Goal: Information Seeking & Learning: Learn about a topic

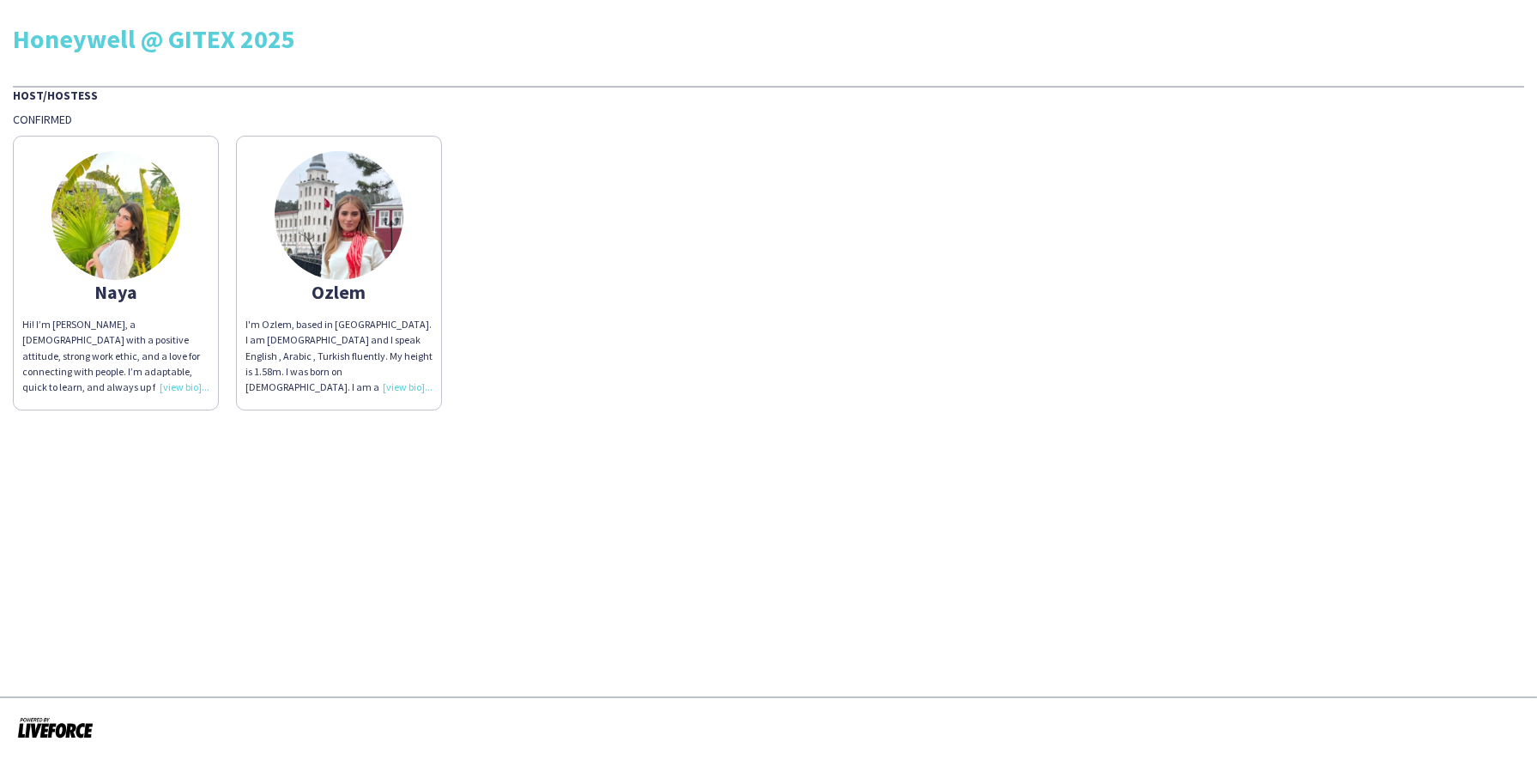
click at [707, 339] on div "Naya Hi! I’m Naya, a 21 year old with a positive attitude, strong work ethic, a…" at bounding box center [769, 268] width 1512 height 283
click at [186, 388] on div "Hi! I’m Naya, a 21 year old with a positive attitude, strong work ethic, and a …" at bounding box center [115, 356] width 187 height 78
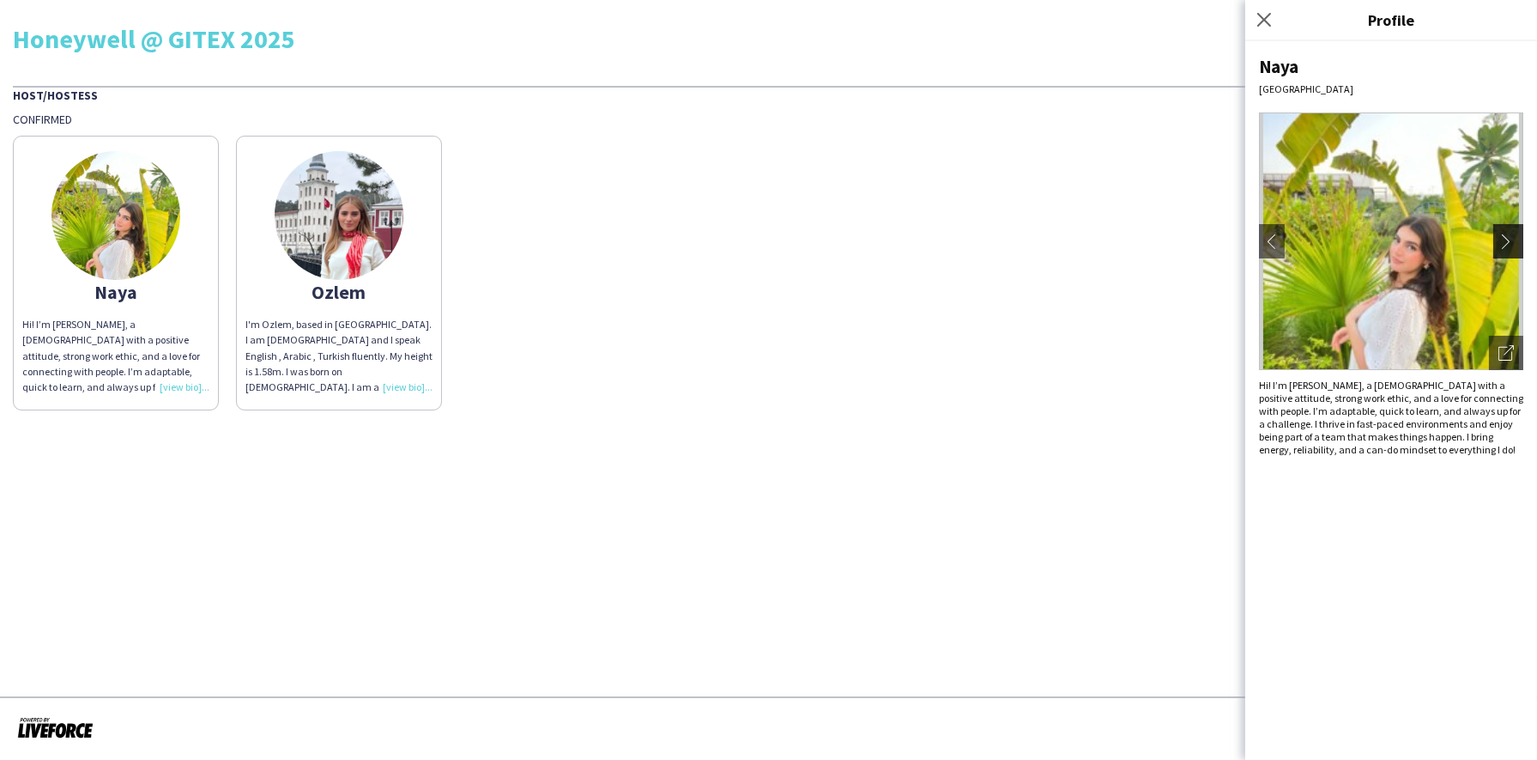
click at [1515, 245] on app-icon "chevron-right" at bounding box center [1511, 240] width 24 height 15
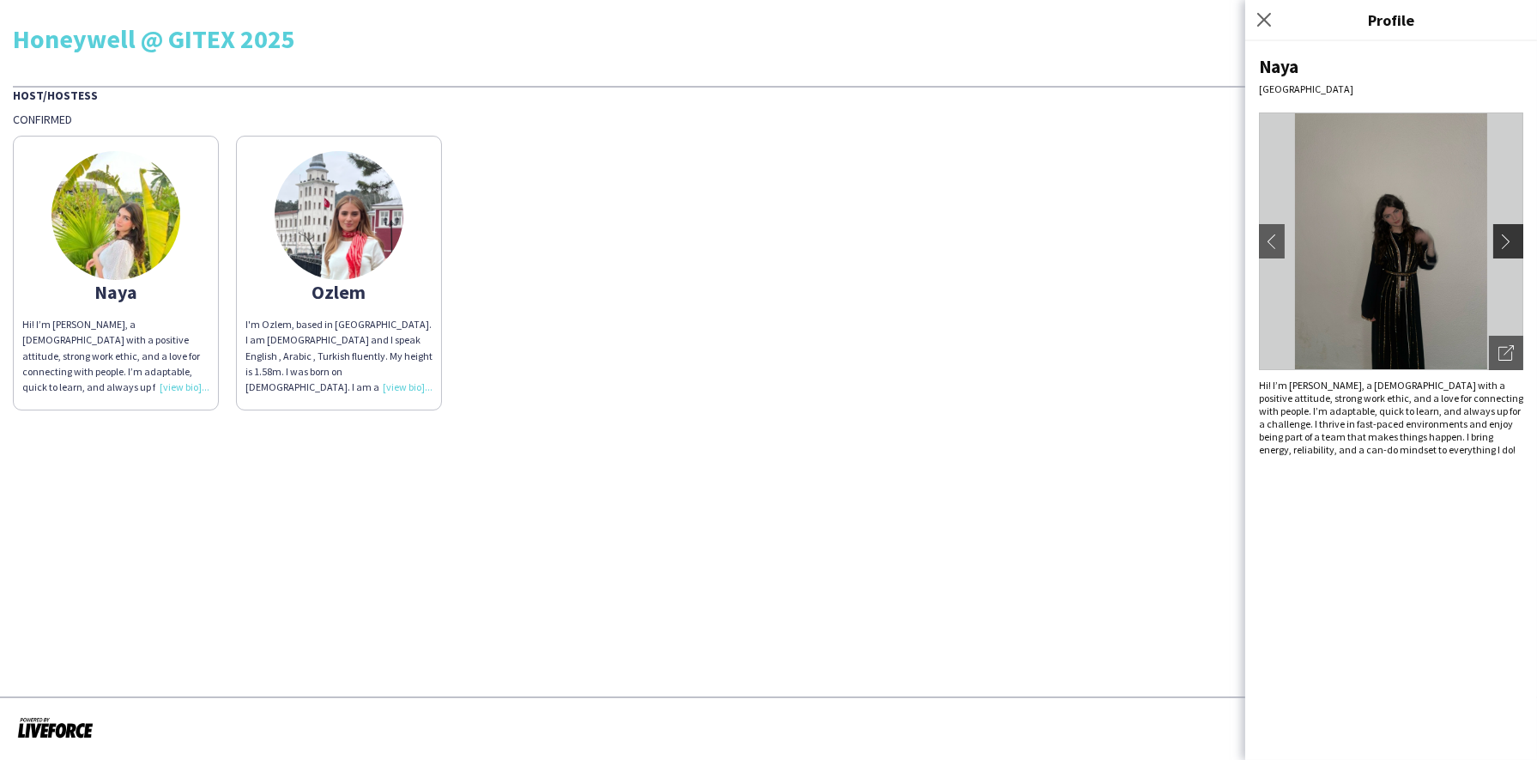
click at [1515, 245] on app-icon "chevron-right" at bounding box center [1511, 240] width 24 height 15
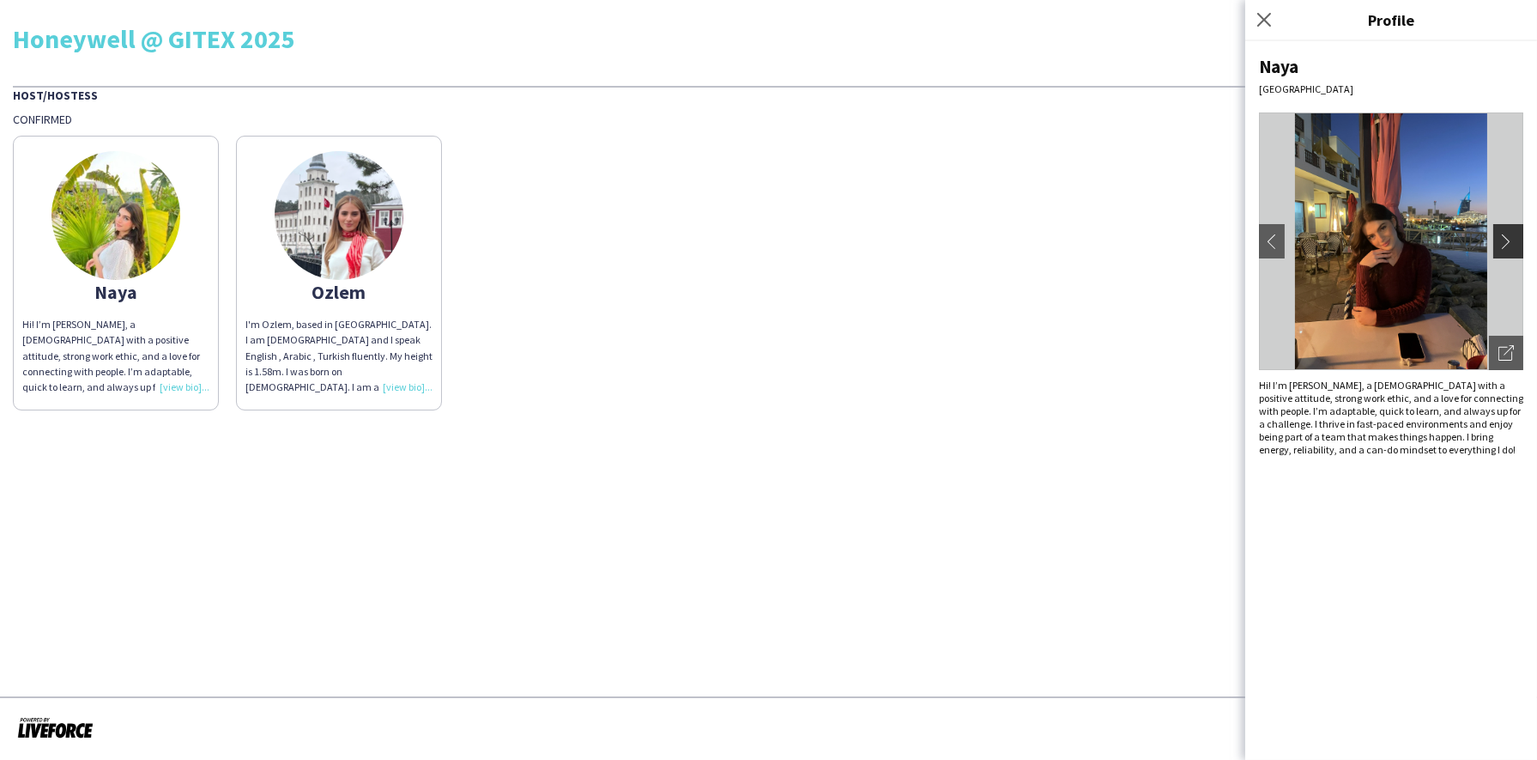
click at [1509, 242] on app-icon "chevron-right" at bounding box center [1511, 240] width 24 height 15
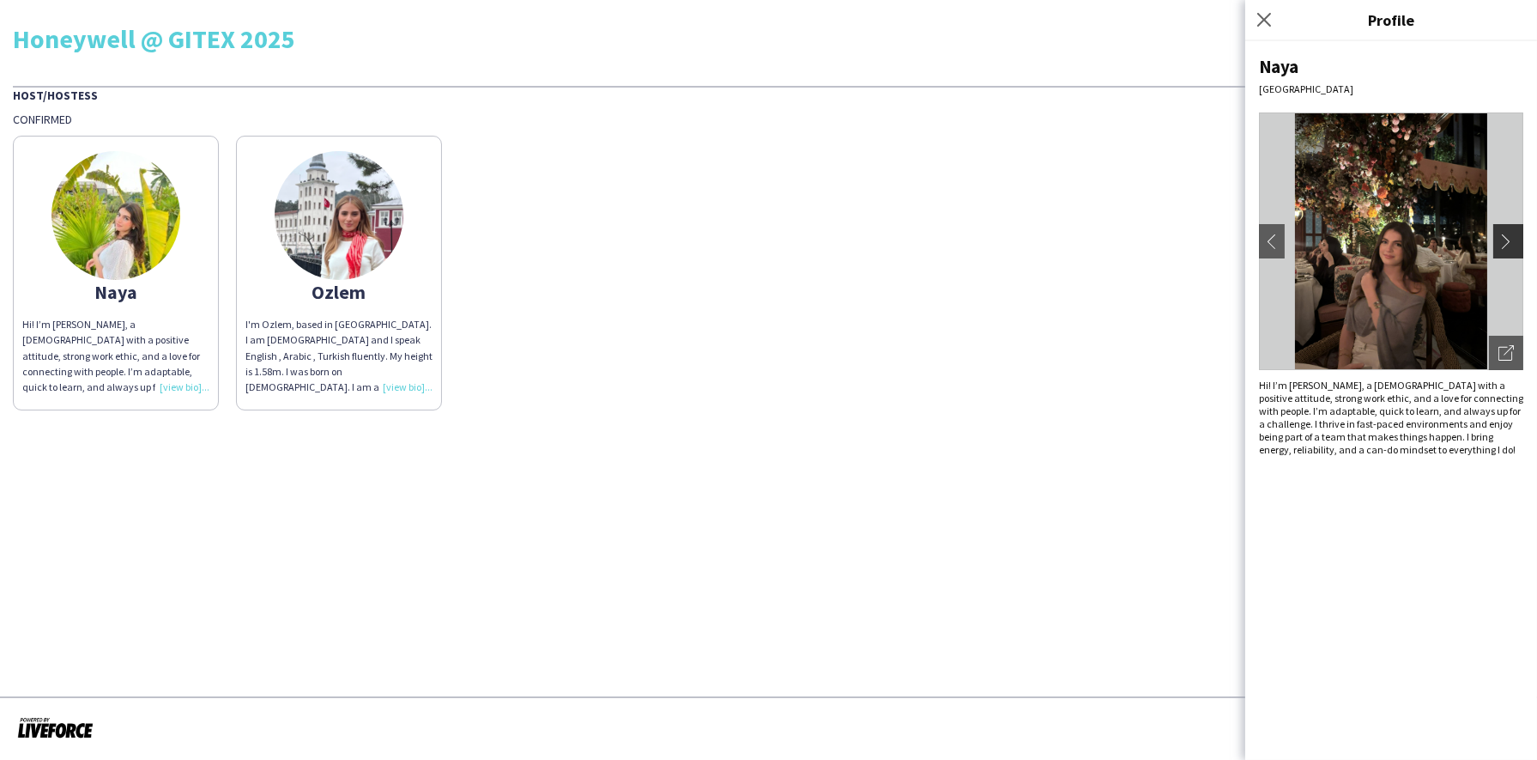
click at [1509, 242] on app-icon "chevron-right" at bounding box center [1511, 240] width 24 height 15
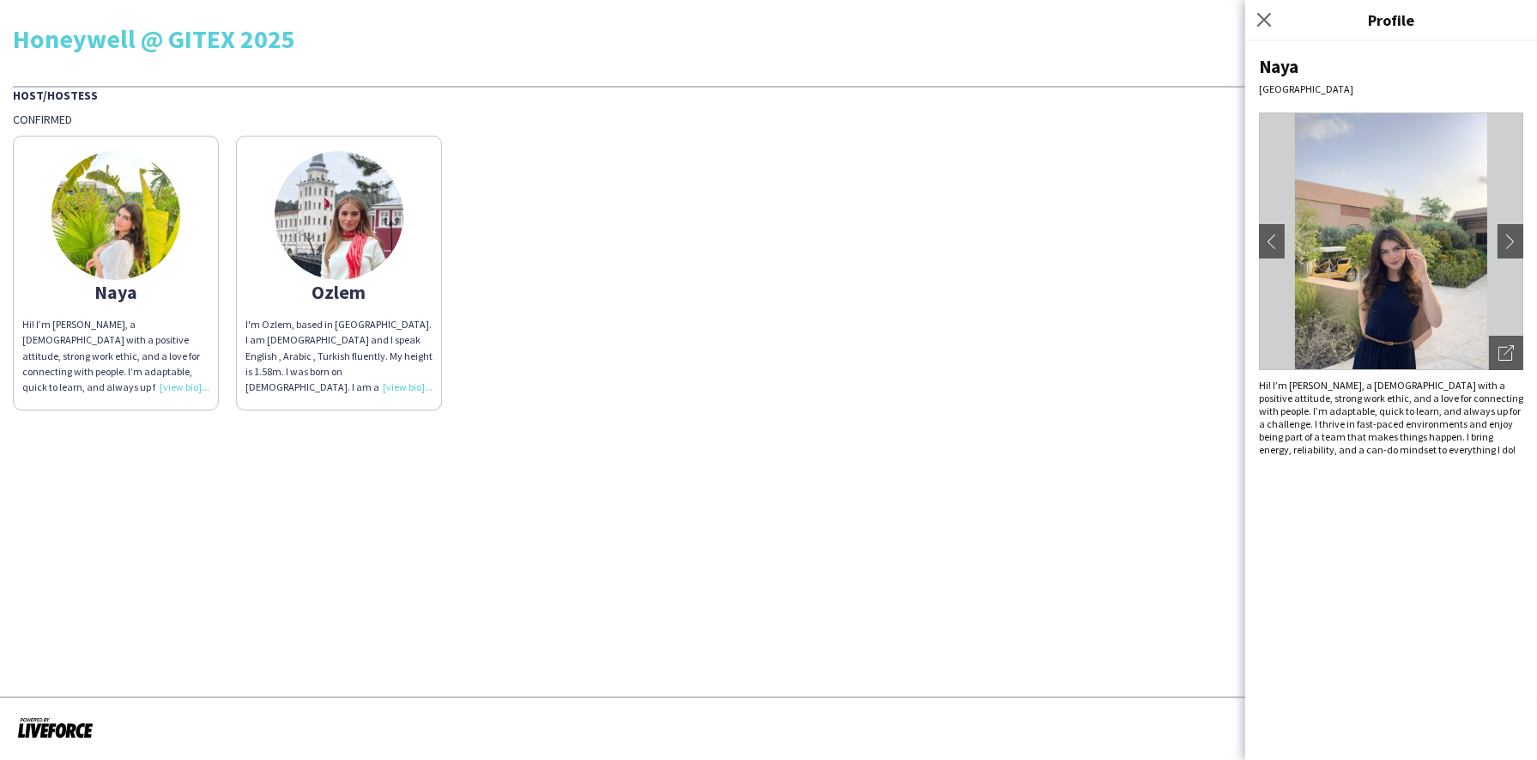
drag, startPoint x: 1406, startPoint y: 264, endPoint x: 1496, endPoint y: 235, distance: 94.5
click at [1496, 235] on img at bounding box center [1391, 241] width 264 height 258
click at [1512, 238] on app-icon "chevron-right" at bounding box center [1511, 240] width 24 height 15
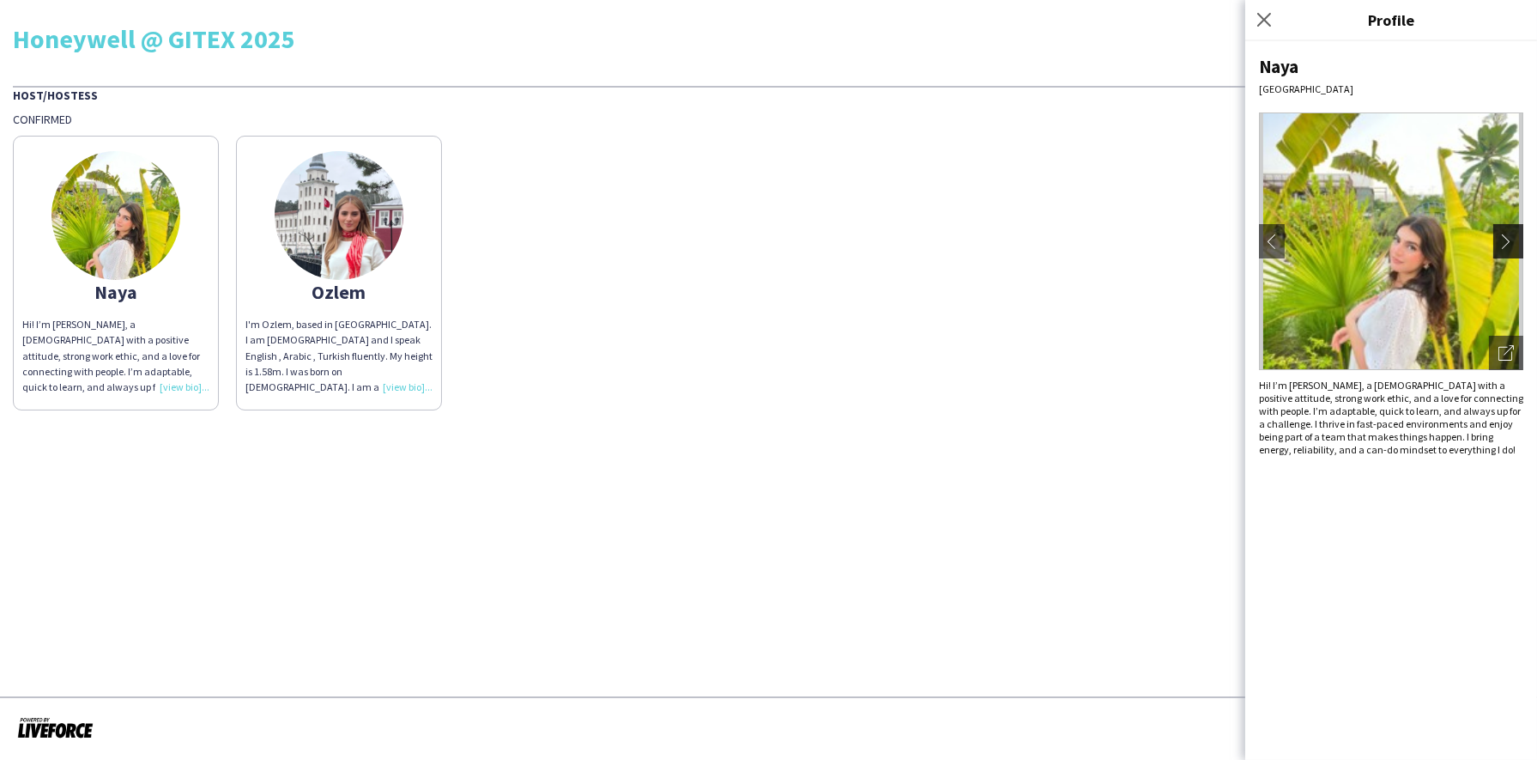
click at [1512, 238] on app-icon "chevron-right" at bounding box center [1511, 240] width 24 height 15
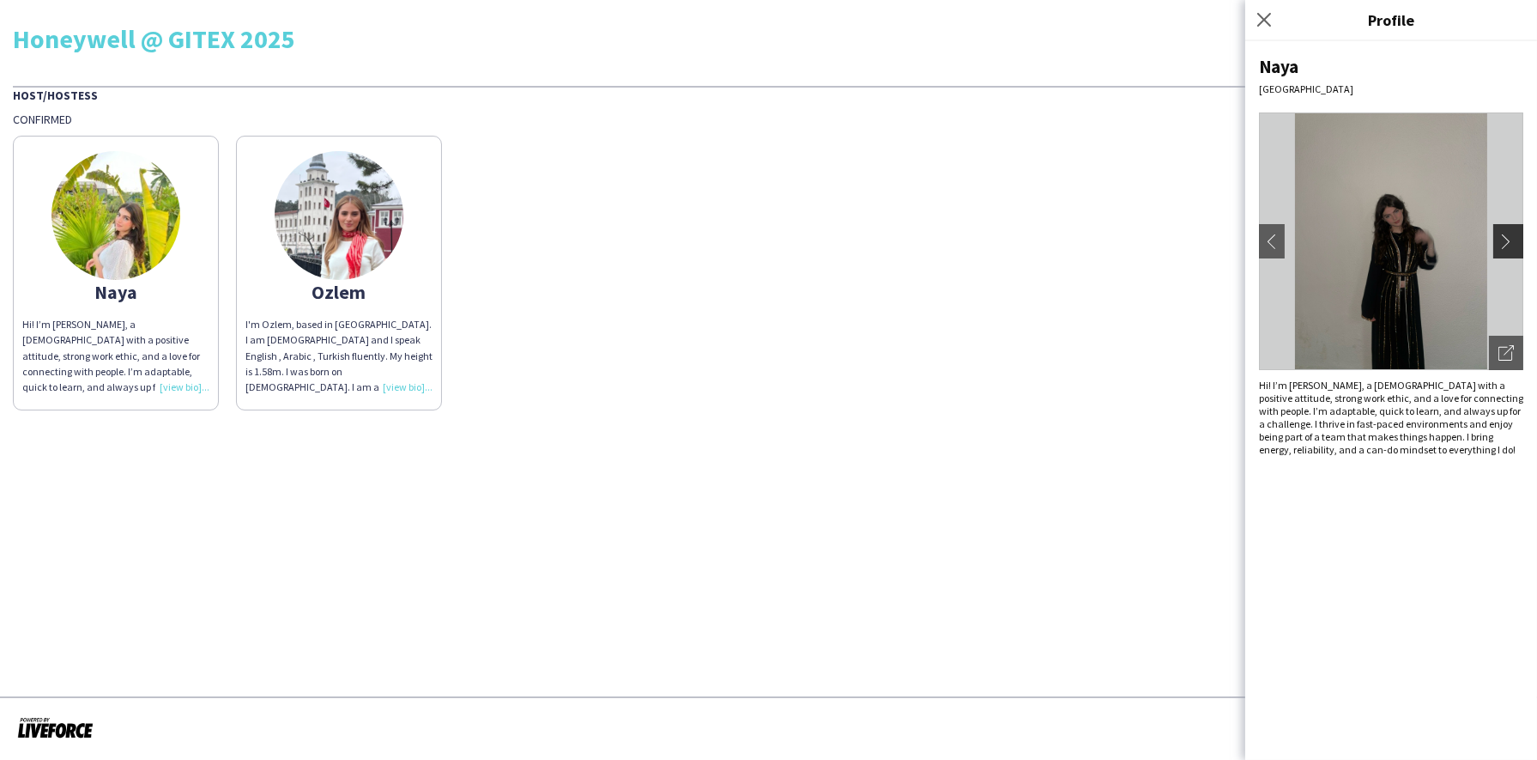
click at [1512, 239] on app-icon "chevron-right" at bounding box center [1511, 240] width 24 height 15
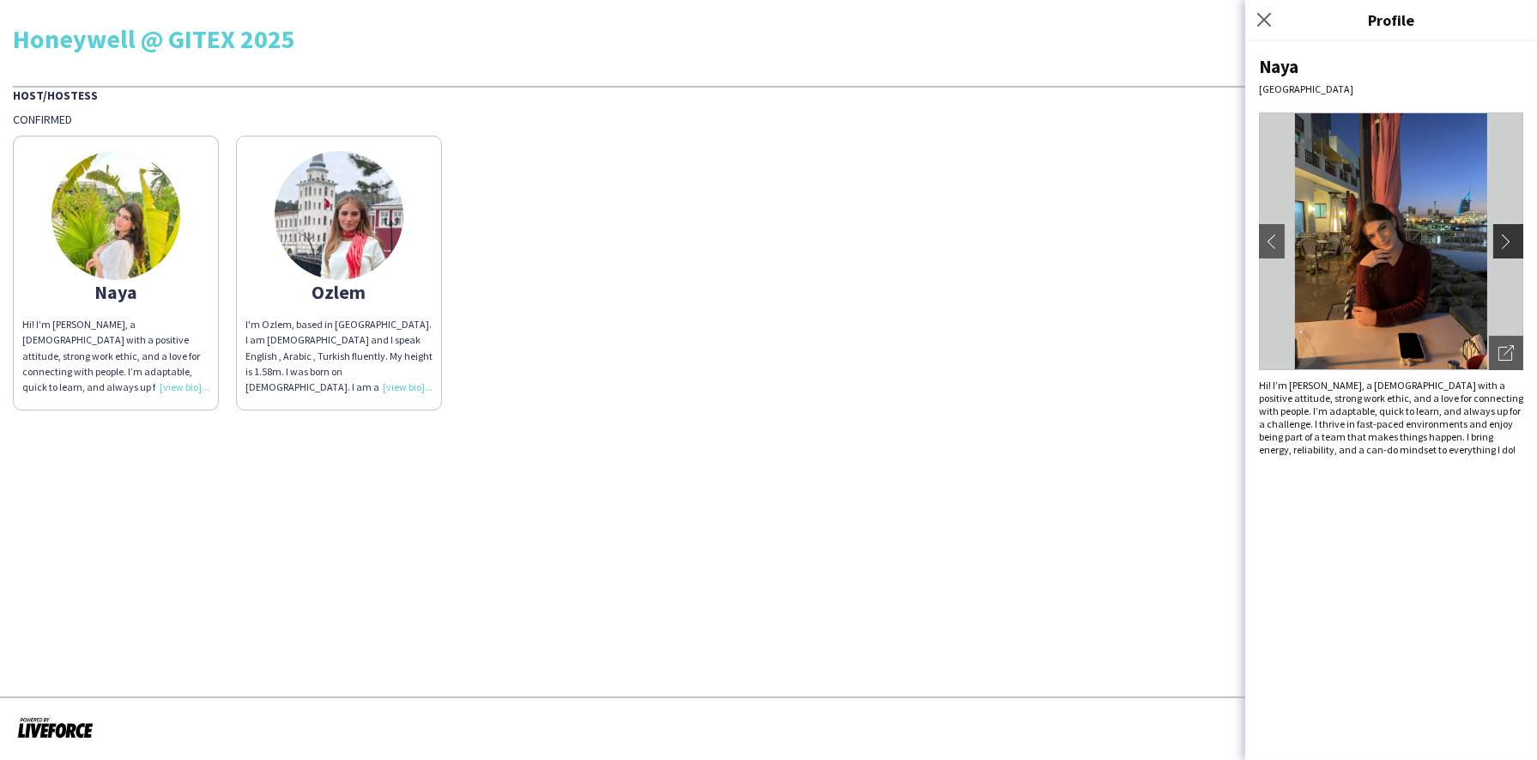
click at [1512, 239] on app-icon "chevron-right" at bounding box center [1511, 240] width 24 height 15
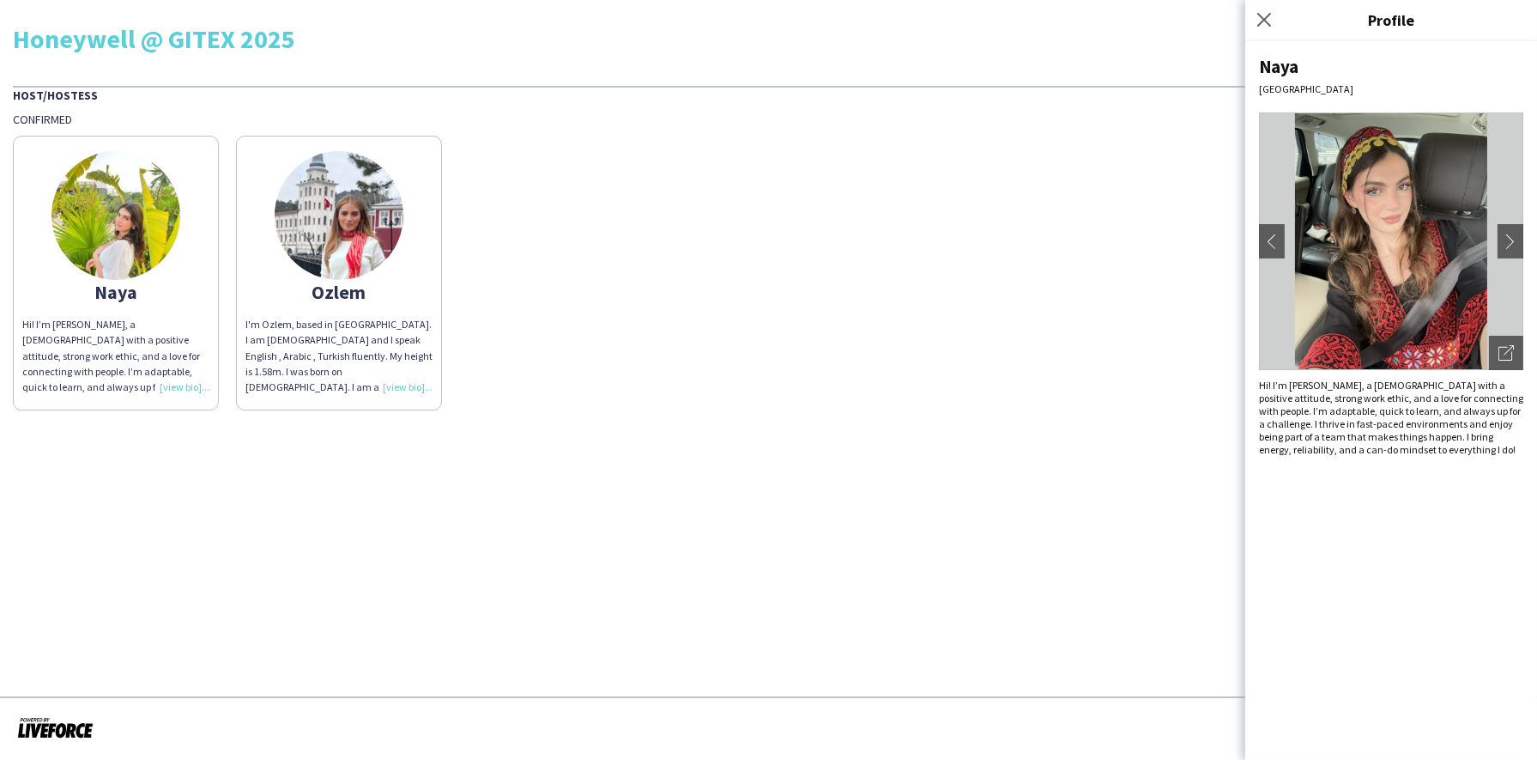
click at [1361, 563] on div "Naya Dubai chevron-left chevron-right Open photos pop-in Hi! I’m Naya, a 21 yea…" at bounding box center [1392, 400] width 292 height 718
click at [1440, 442] on div "Hi! I’m Naya, a 21 year old with a positive attitude, strong work ethic, and a …" at bounding box center [1391, 417] width 264 height 77
click at [997, 510] on app-share-pages "Honeywell @ GITEX 2025 Host/Hostess Confirmed Naya Hi! I’m Naya, a 21 year old …" at bounding box center [768, 380] width 1537 height 760
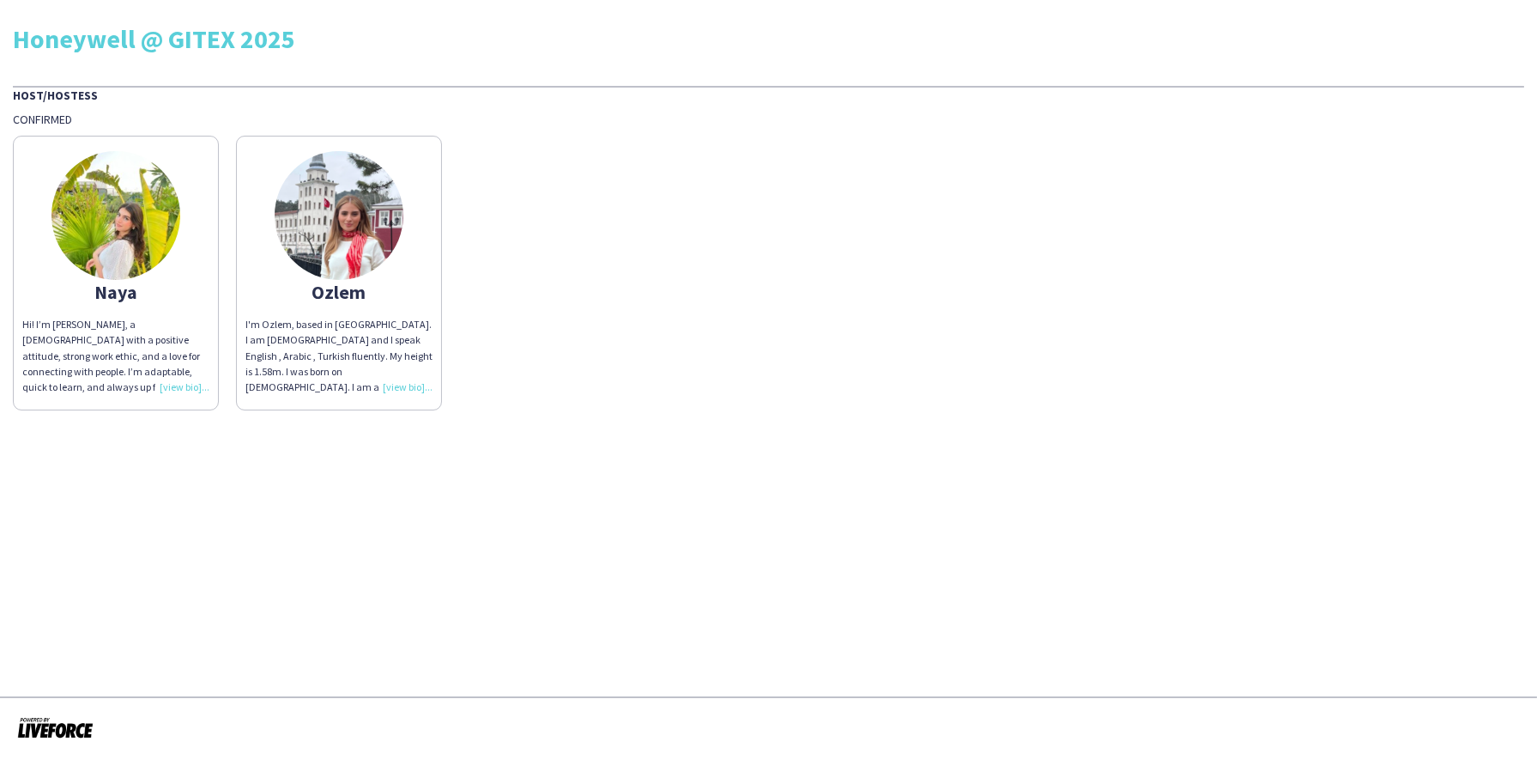
click at [1480, 210] on div "Naya Hi! I’m Naya, a 21 year old with a positive attitude, strong work ethic, a…" at bounding box center [769, 268] width 1512 height 283
click at [114, 220] on img at bounding box center [116, 215] width 129 height 129
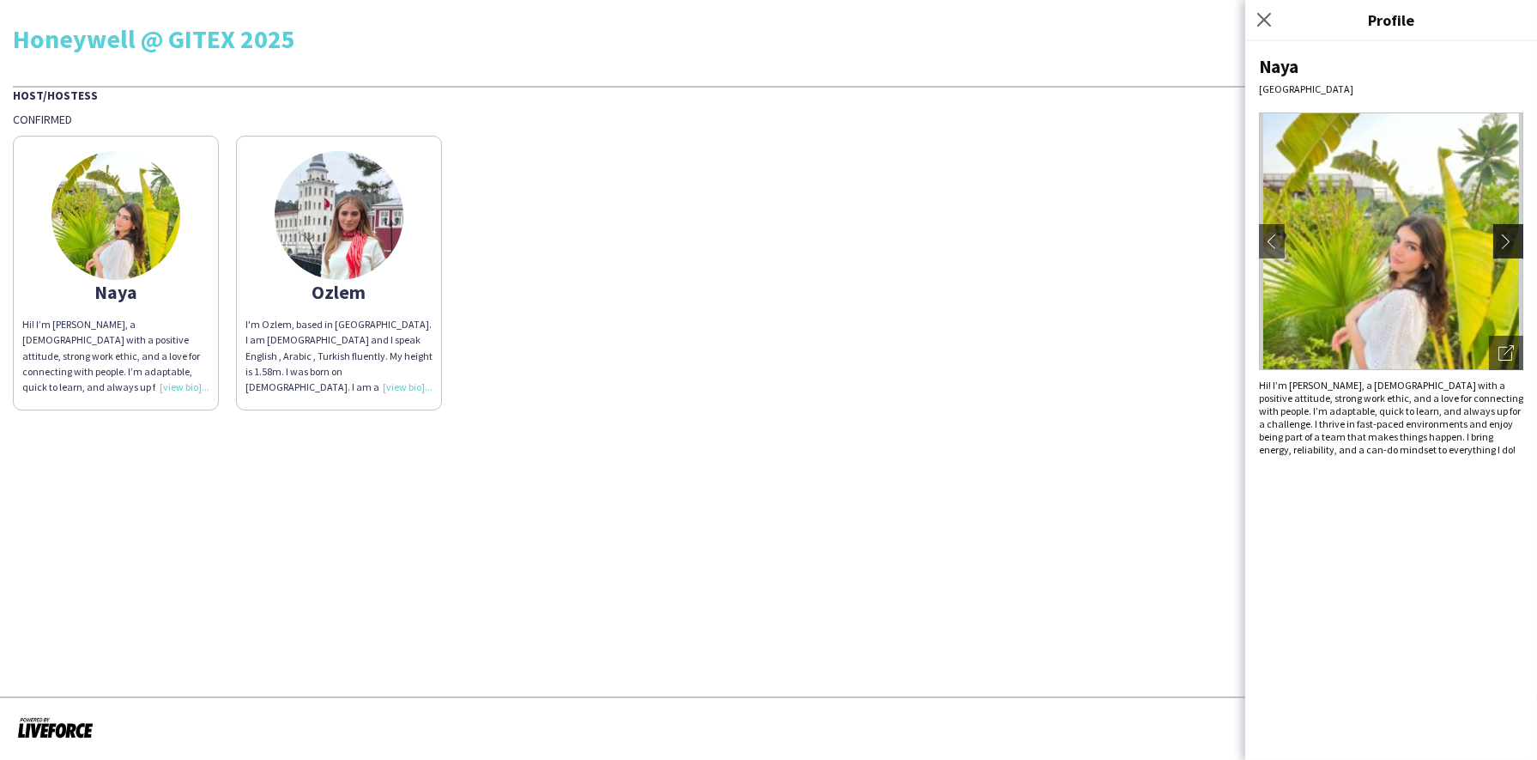
click at [1503, 240] on app-icon "chevron-right" at bounding box center [1511, 240] width 24 height 15
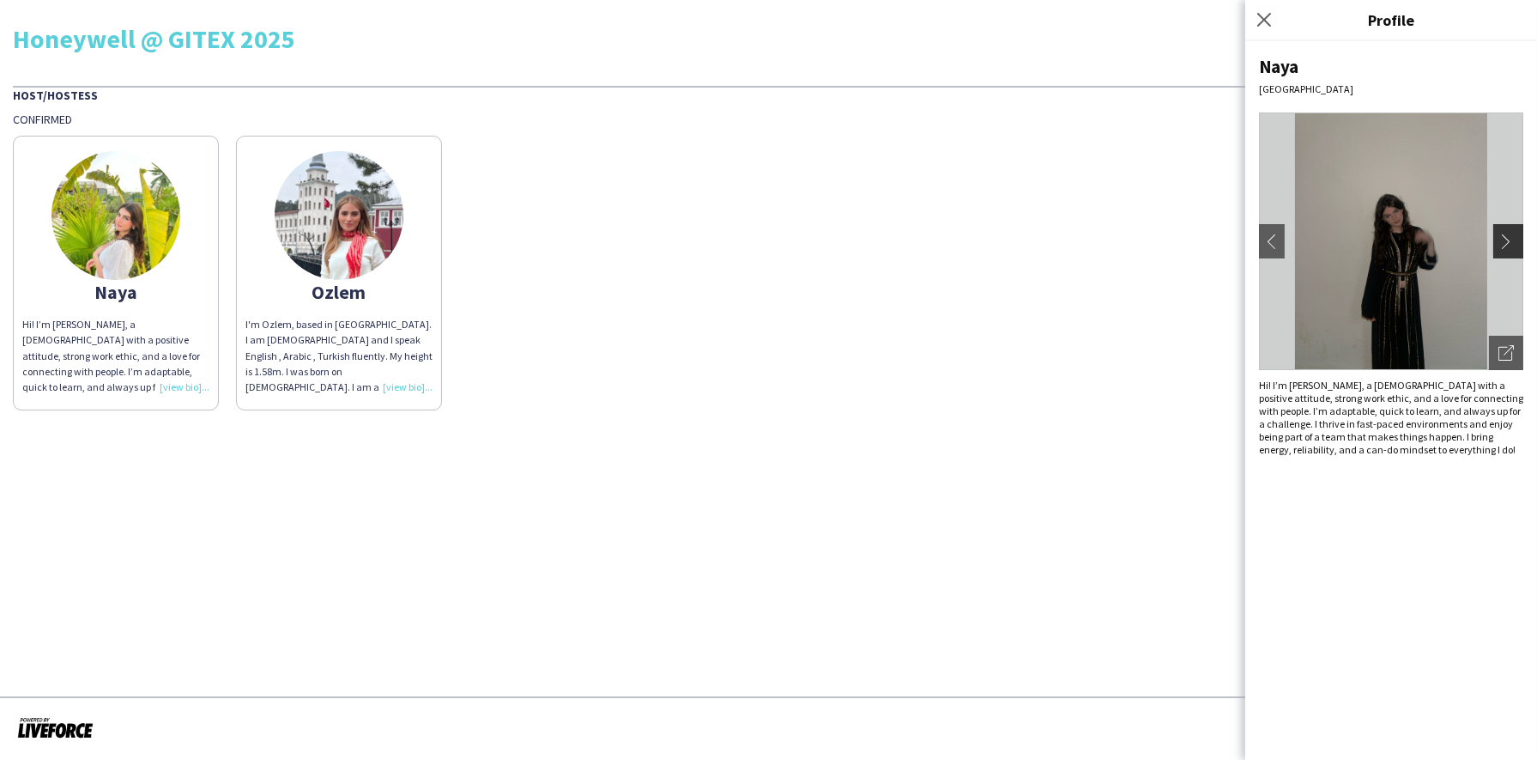
click at [1503, 240] on app-icon "chevron-right" at bounding box center [1511, 240] width 24 height 15
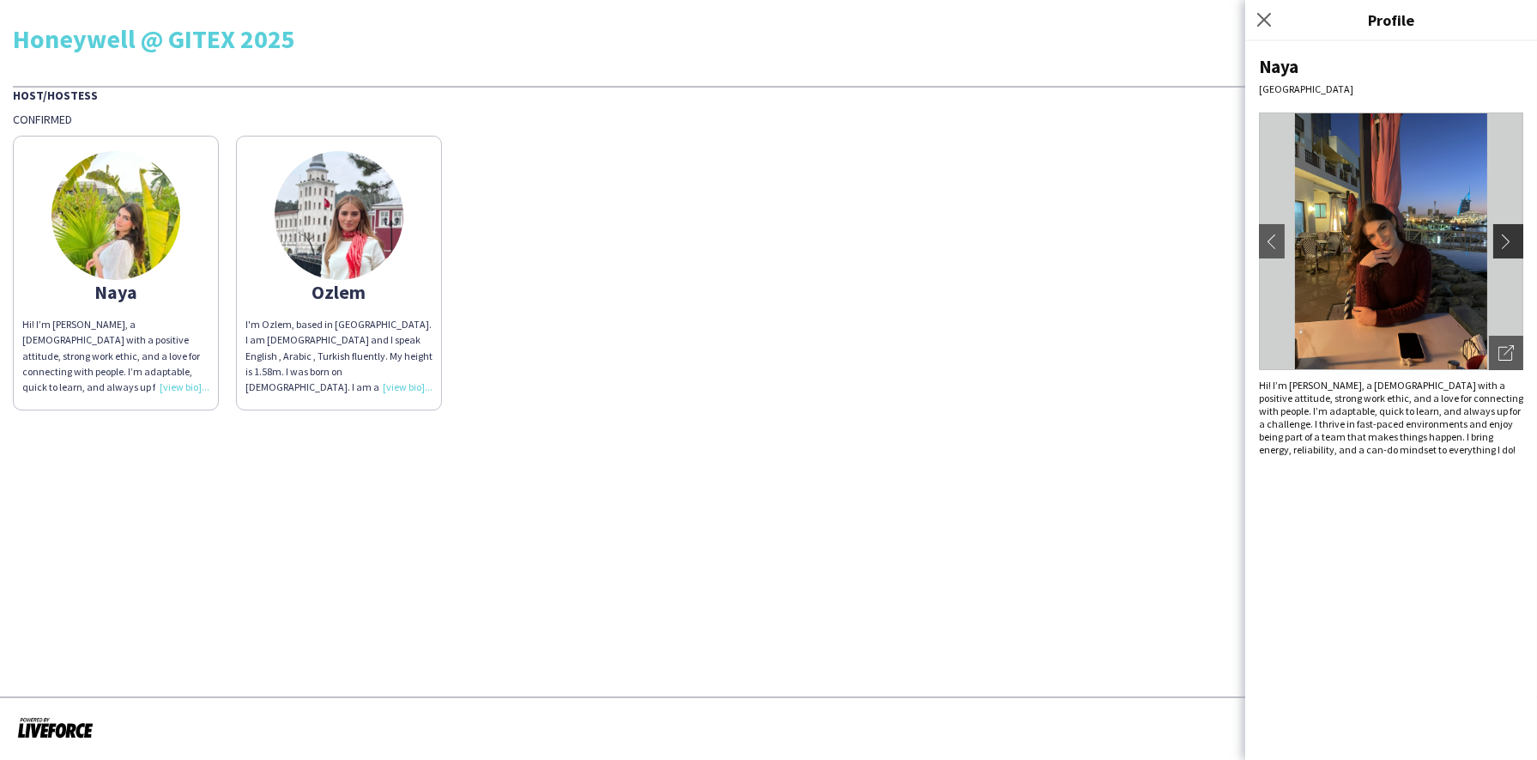
click at [1503, 240] on app-icon "chevron-right" at bounding box center [1511, 240] width 24 height 15
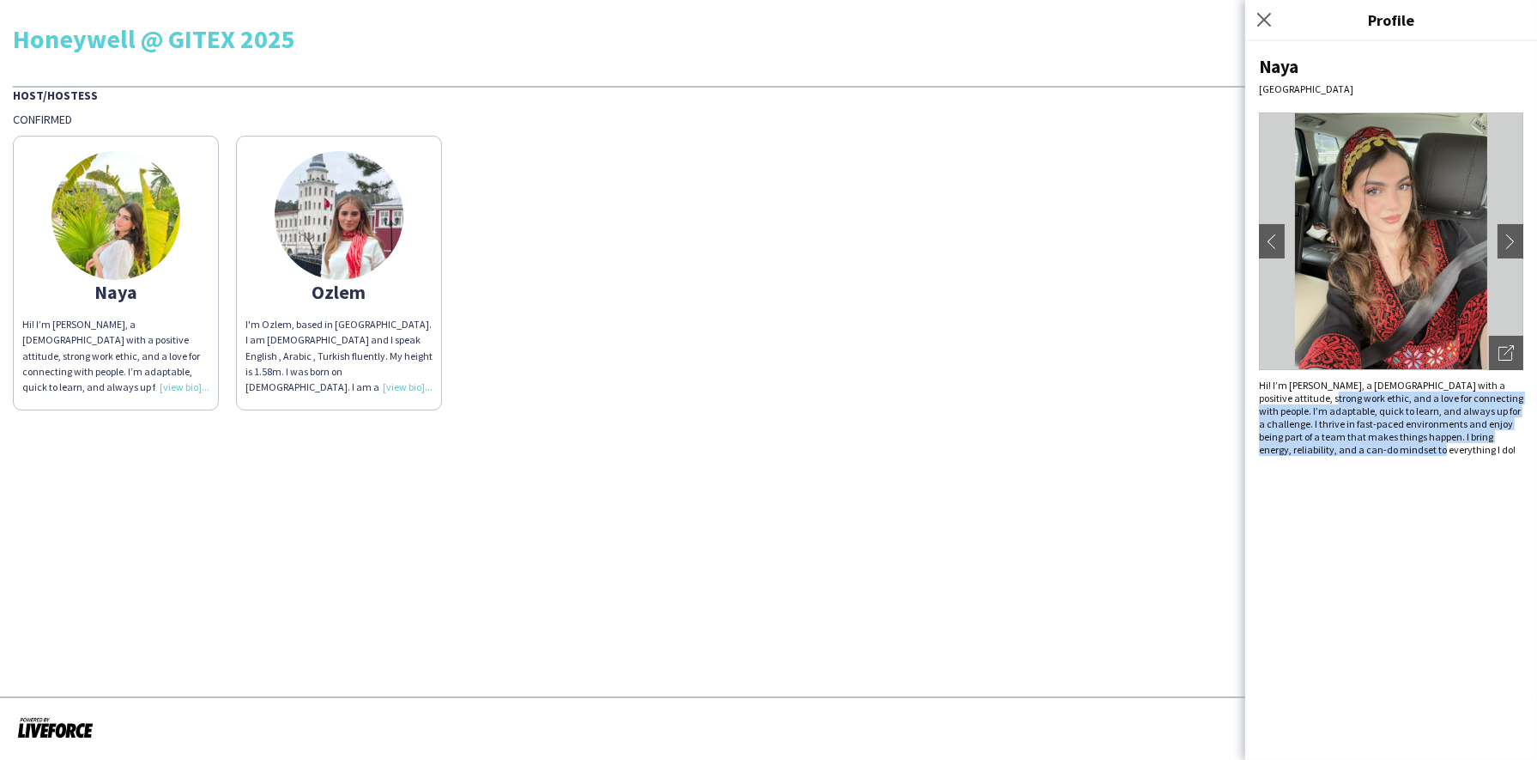
drag, startPoint x: 1303, startPoint y: 392, endPoint x: 1430, endPoint y: 444, distance: 137.1
click at [1430, 444] on div "Hi! I’m Naya, a 21 year old with a positive attitude, strong work ethic, and a …" at bounding box center [1391, 417] width 264 height 77
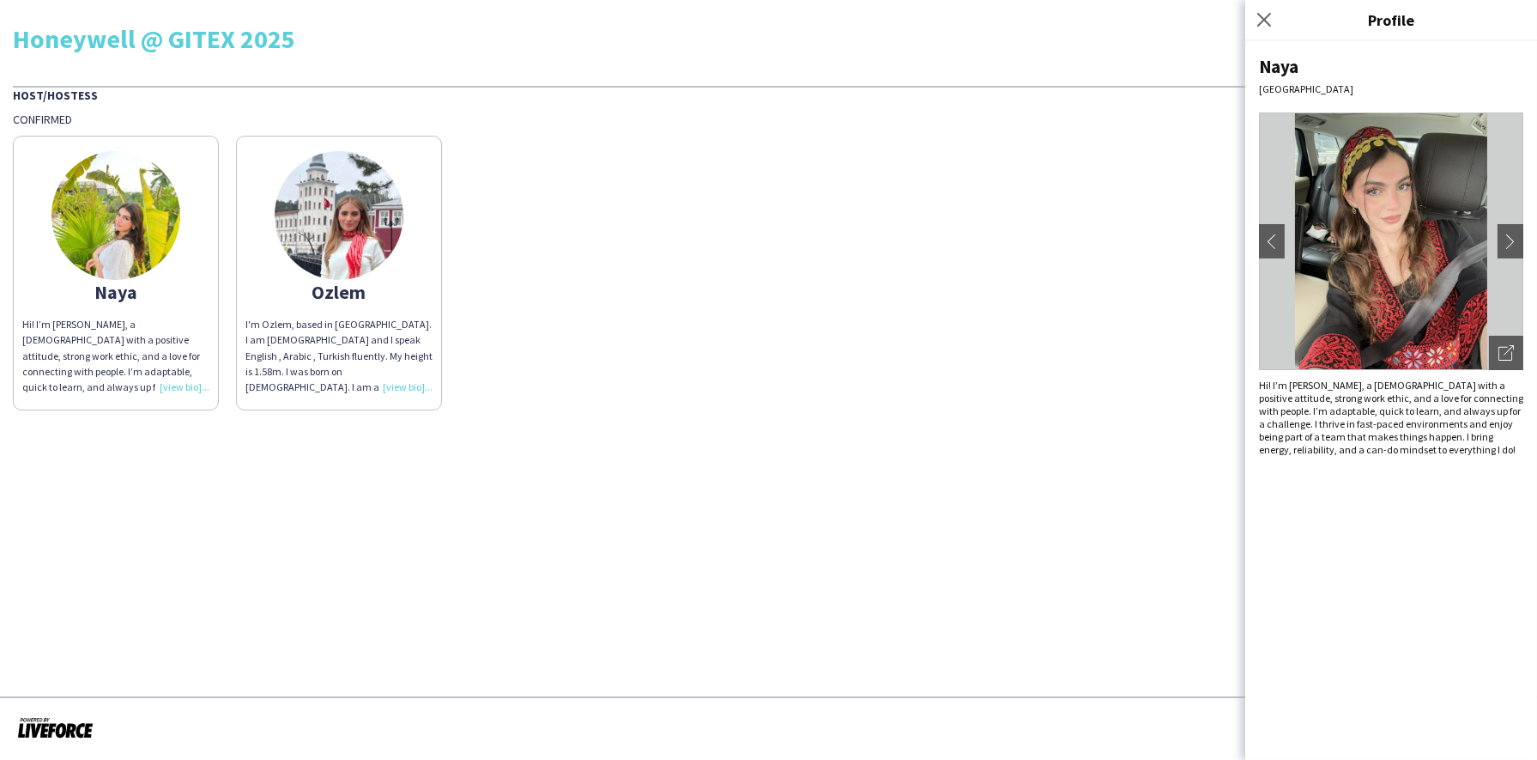
drag, startPoint x: 1430, startPoint y: 444, endPoint x: 1436, endPoint y: 457, distance: 14.2
click at [1436, 457] on div "Naya Dubai chevron-left chevron-right Open photos pop-in Hi! I’m Naya, a 21 yea…" at bounding box center [1392, 400] width 292 height 718
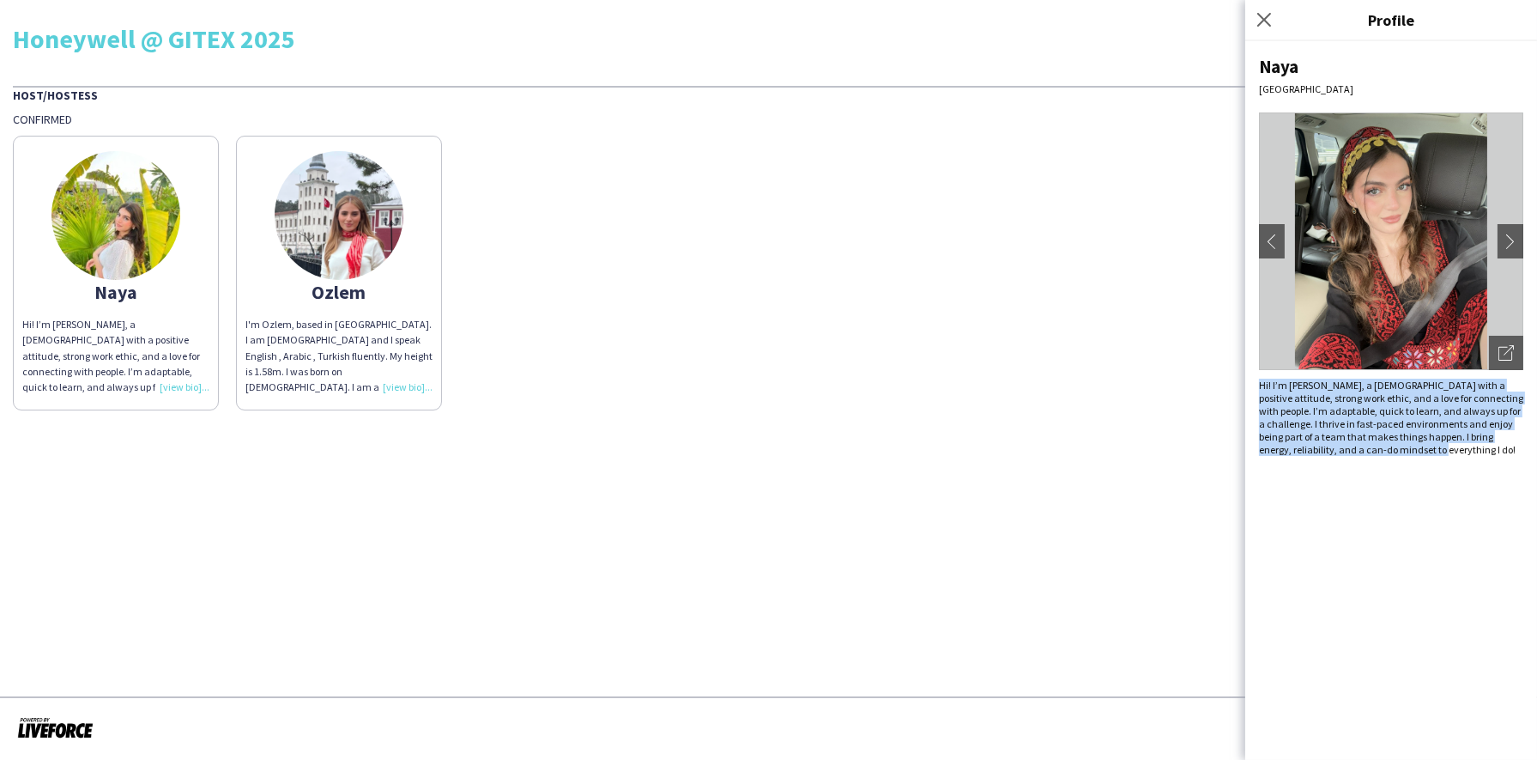
drag, startPoint x: 1480, startPoint y: 459, endPoint x: 1254, endPoint y: 381, distance: 238.9
click at [1254, 381] on div "Naya Dubai chevron-left chevron-right Open photos pop-in Hi! I’m Naya, a 21 yea…" at bounding box center [1392, 400] width 292 height 718
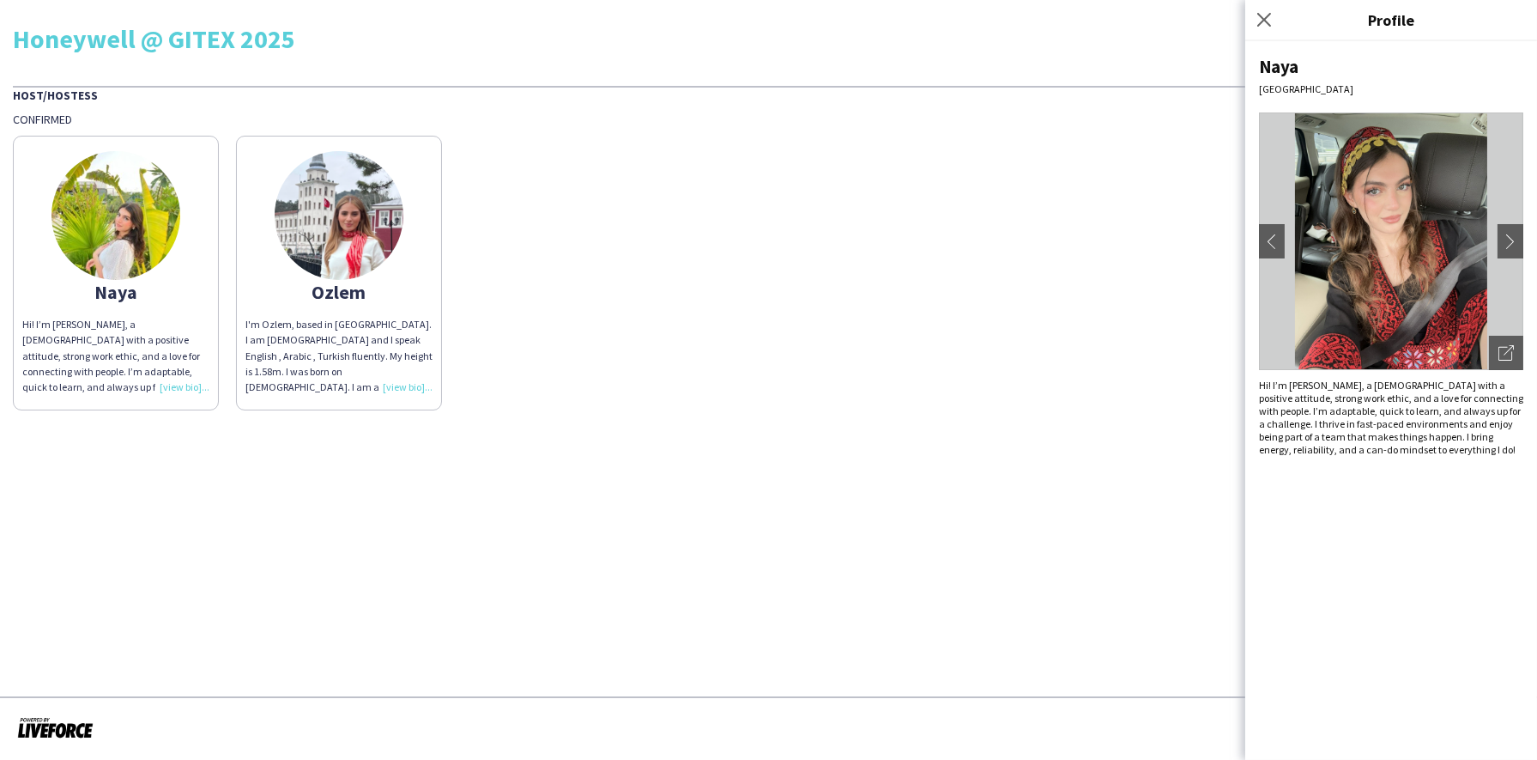
click at [783, 256] on div "Naya Hi! I’m Naya, a 21 year old with a positive attitude, strong work ethic, a…" at bounding box center [769, 268] width 1512 height 283
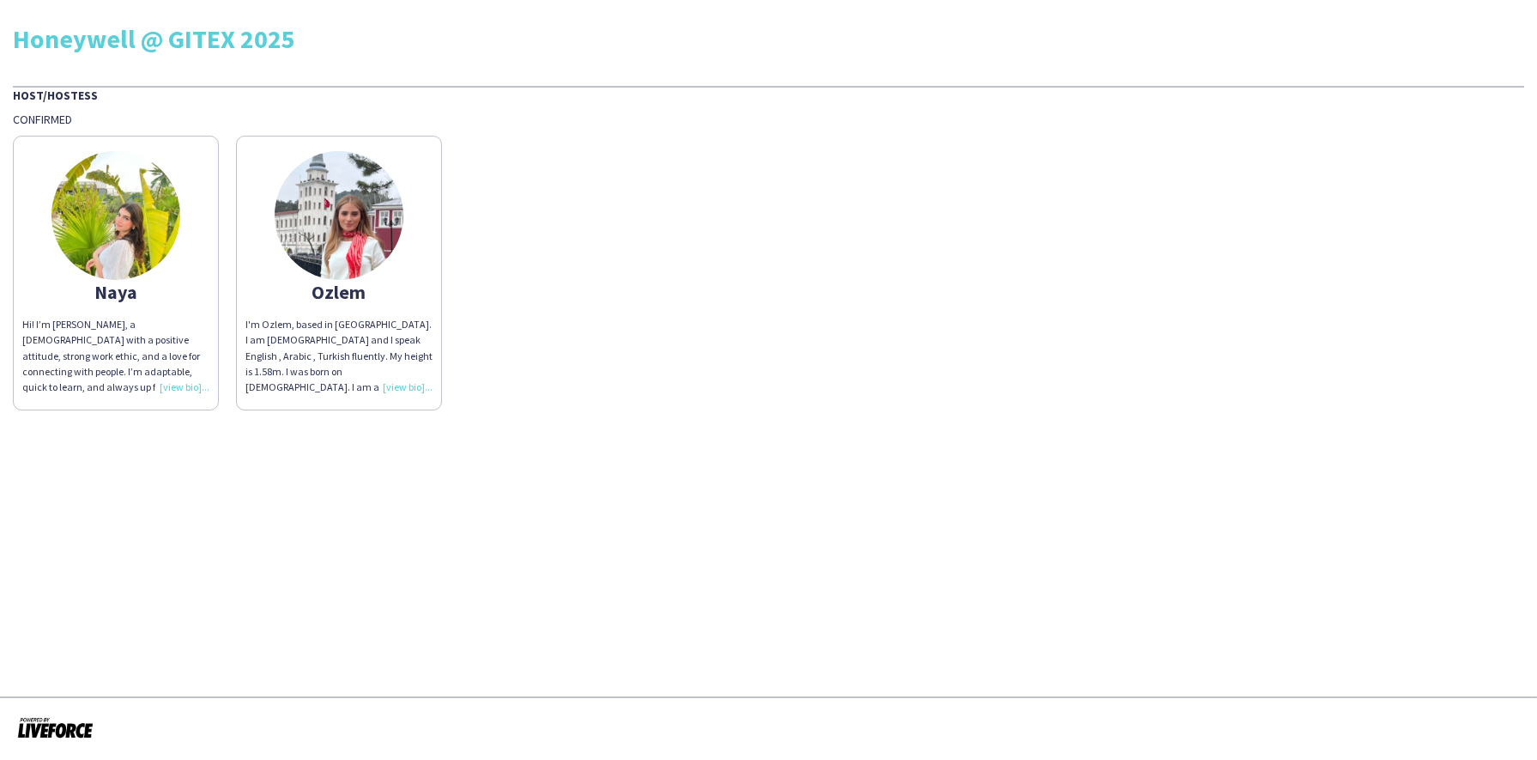
click at [134, 213] on img at bounding box center [116, 215] width 129 height 129
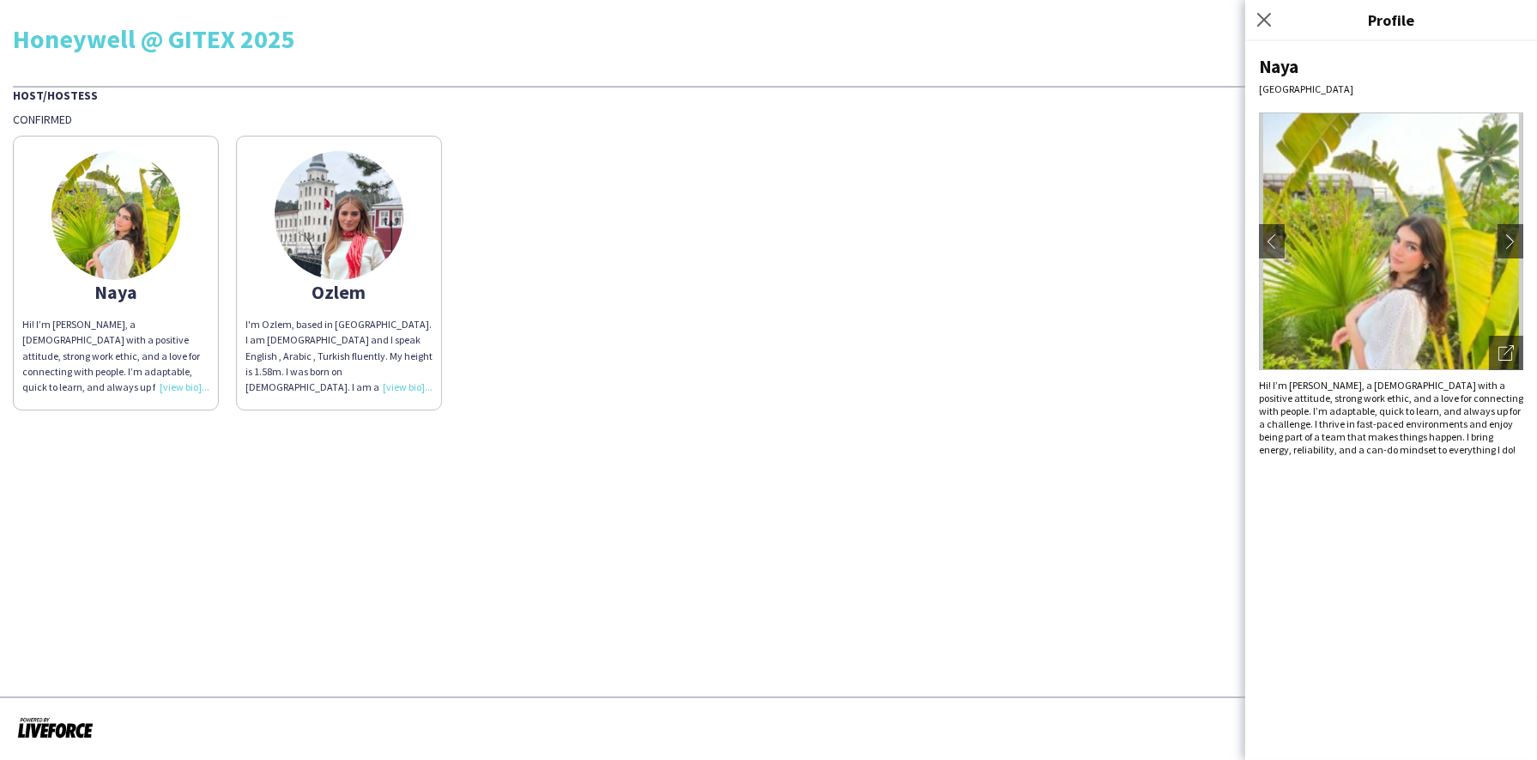
click at [1276, 385] on div "Hi! I’m Naya, a 21 year old with a positive attitude, strong work ethic, and a …" at bounding box center [1391, 417] width 264 height 77
drag, startPoint x: 1276, startPoint y: 385, endPoint x: 1262, endPoint y: 380, distance: 14.4
click at [1262, 380] on div "Hi! I’m Naya, a 21 year old with a positive attitude, strong work ethic, and a …" at bounding box center [1391, 417] width 264 height 77
drag, startPoint x: 1262, startPoint y: 380, endPoint x: 1466, endPoint y: 464, distance: 220.9
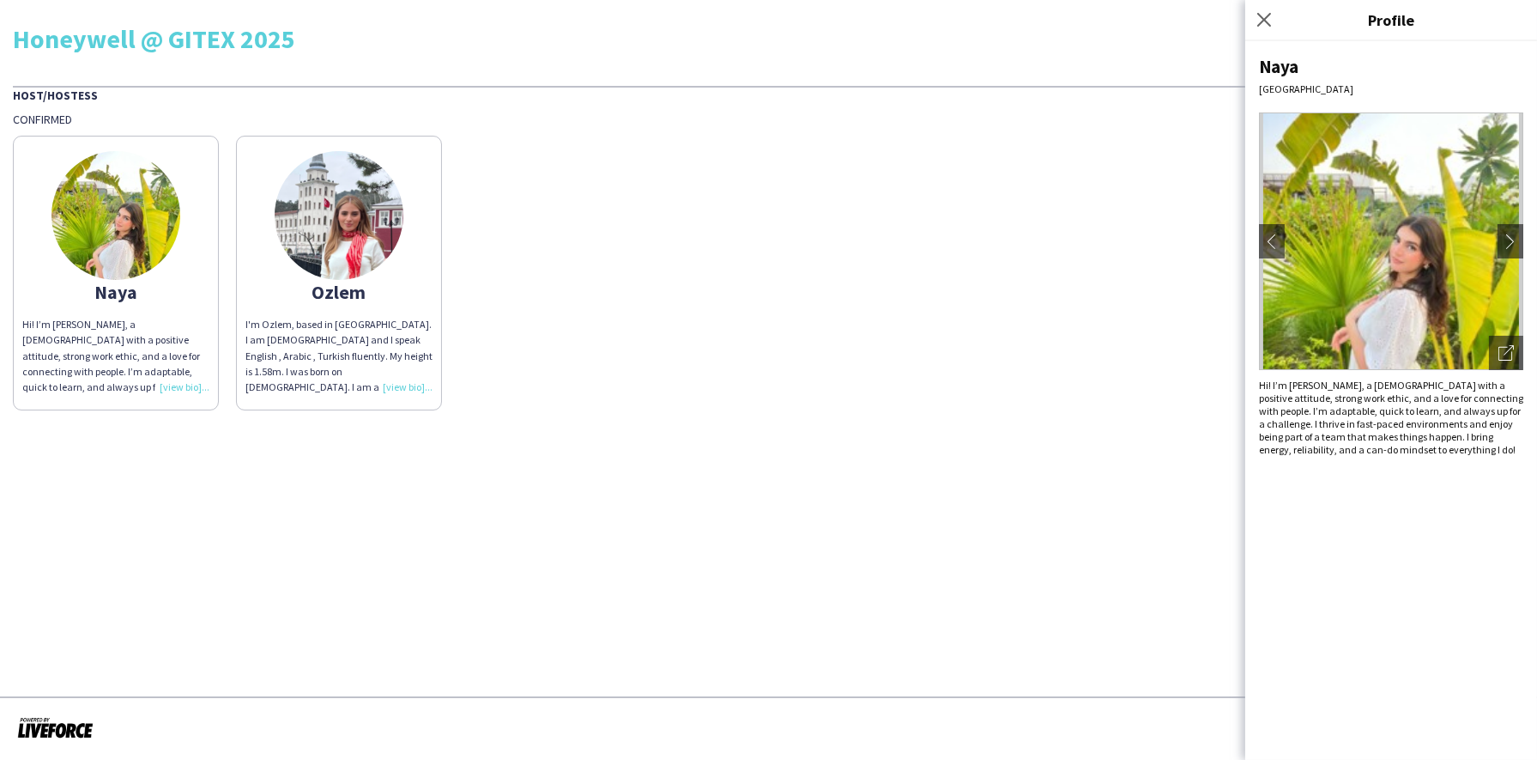
click at [1466, 464] on div "Naya Dubai chevron-left chevron-right Open photos pop-in Hi! I’m Naya, a 21 yea…" at bounding box center [1392, 400] width 292 height 718
click at [1344, 404] on div "Hi! I’m Naya, a 21 year old with a positive attitude, strong work ethic, and a …" at bounding box center [1391, 417] width 264 height 77
drag, startPoint x: 1344, startPoint y: 404, endPoint x: 1373, endPoint y: 464, distance: 66.0
click at [1387, 470] on div "Naya Dubai chevron-left chevron-right Open photos pop-in Hi! I’m Naya, a 21 yea…" at bounding box center [1392, 400] width 292 height 718
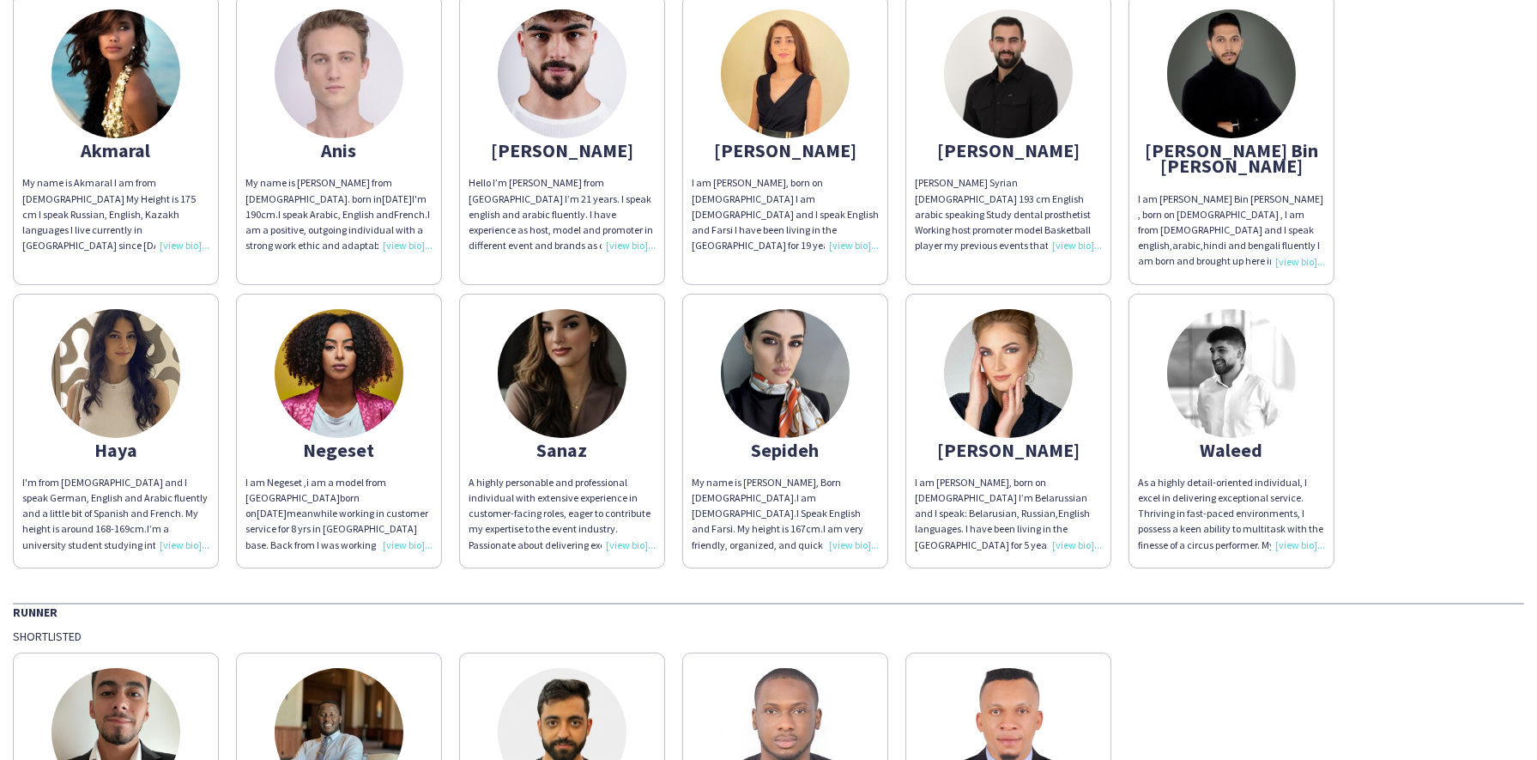
scroll to position [170, 0]
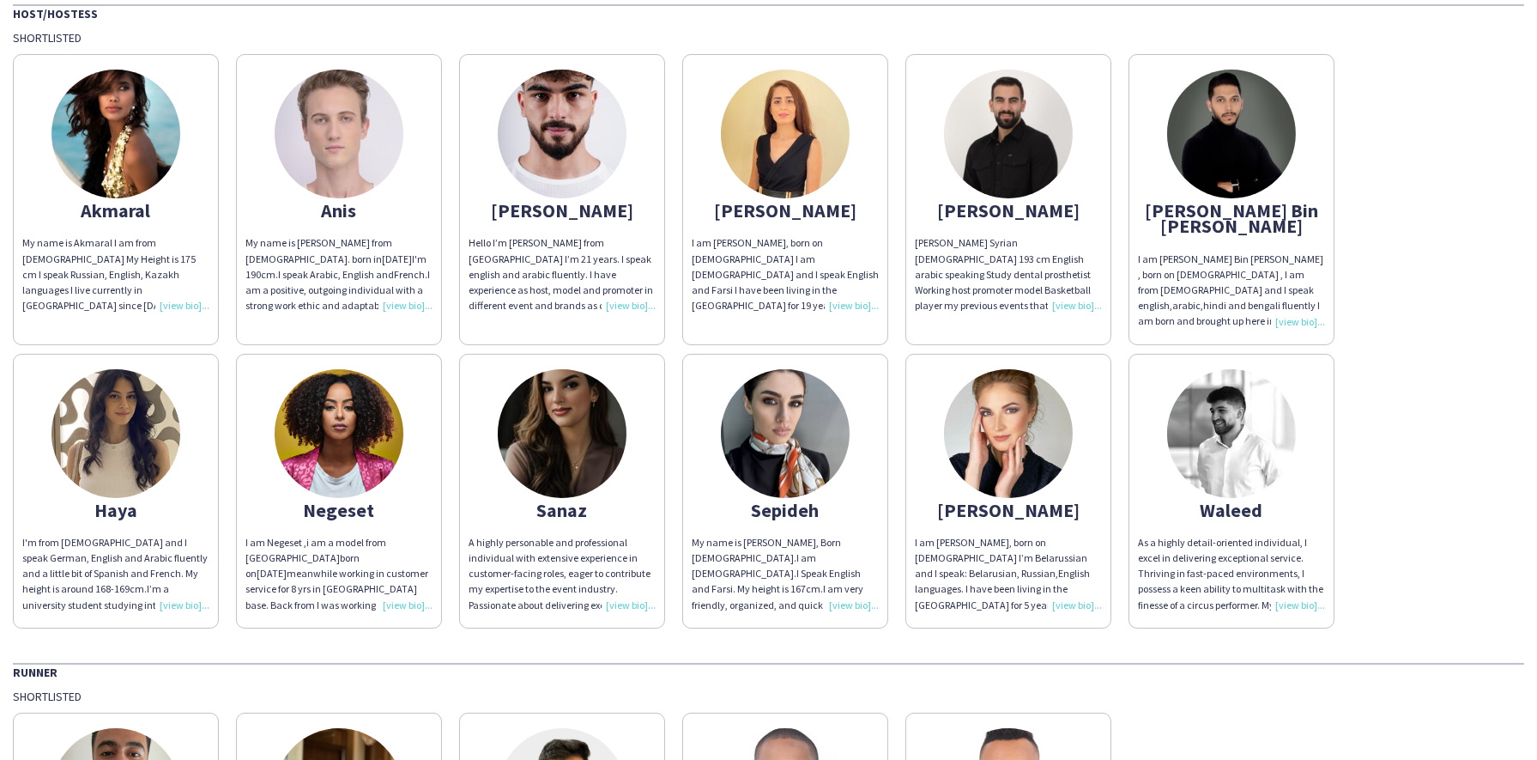
click at [336, 536] on span "I am Negeset ,i am a model from [GEOGRAPHIC_DATA]" at bounding box center [315, 550] width 141 height 28
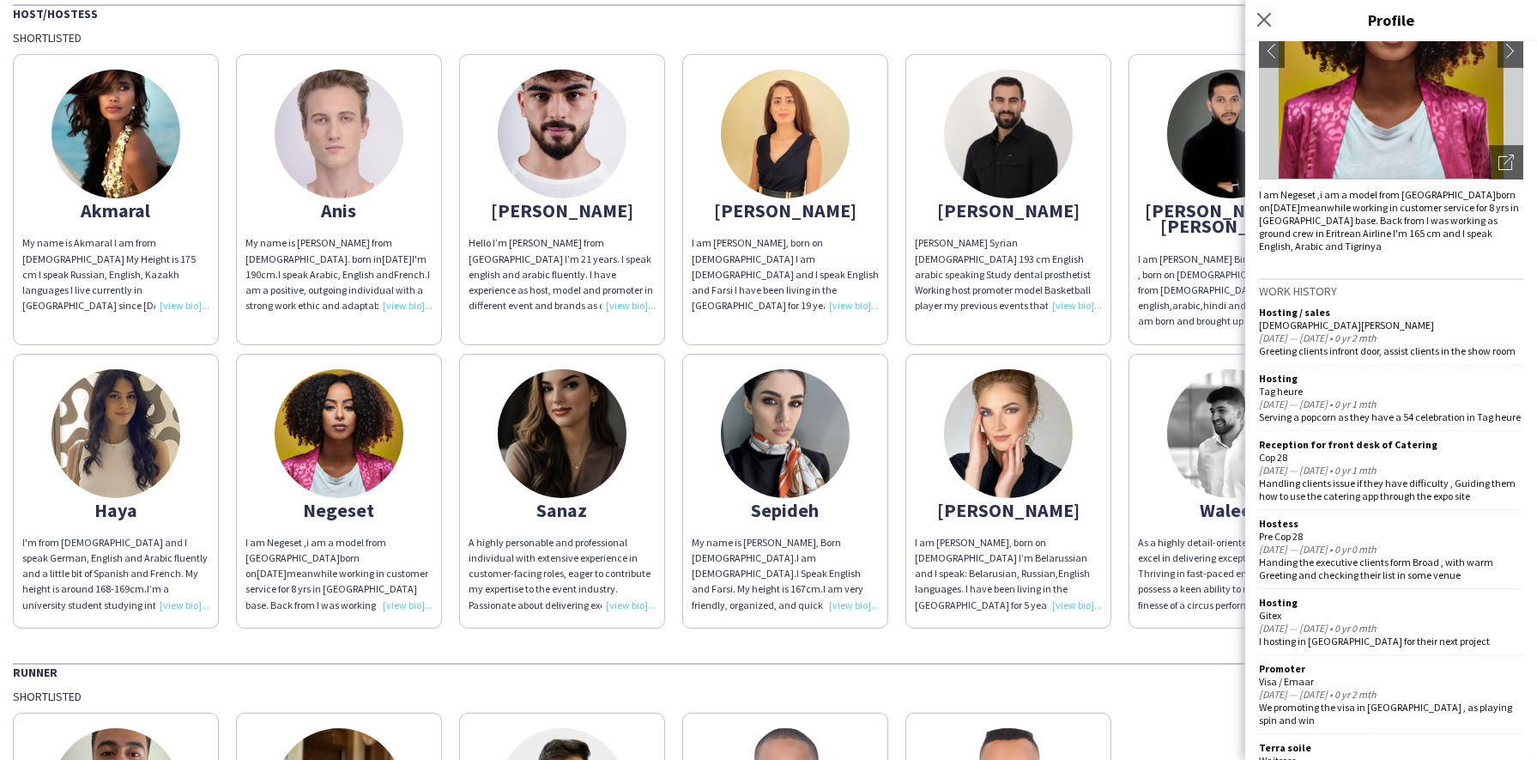
scroll to position [286, 0]
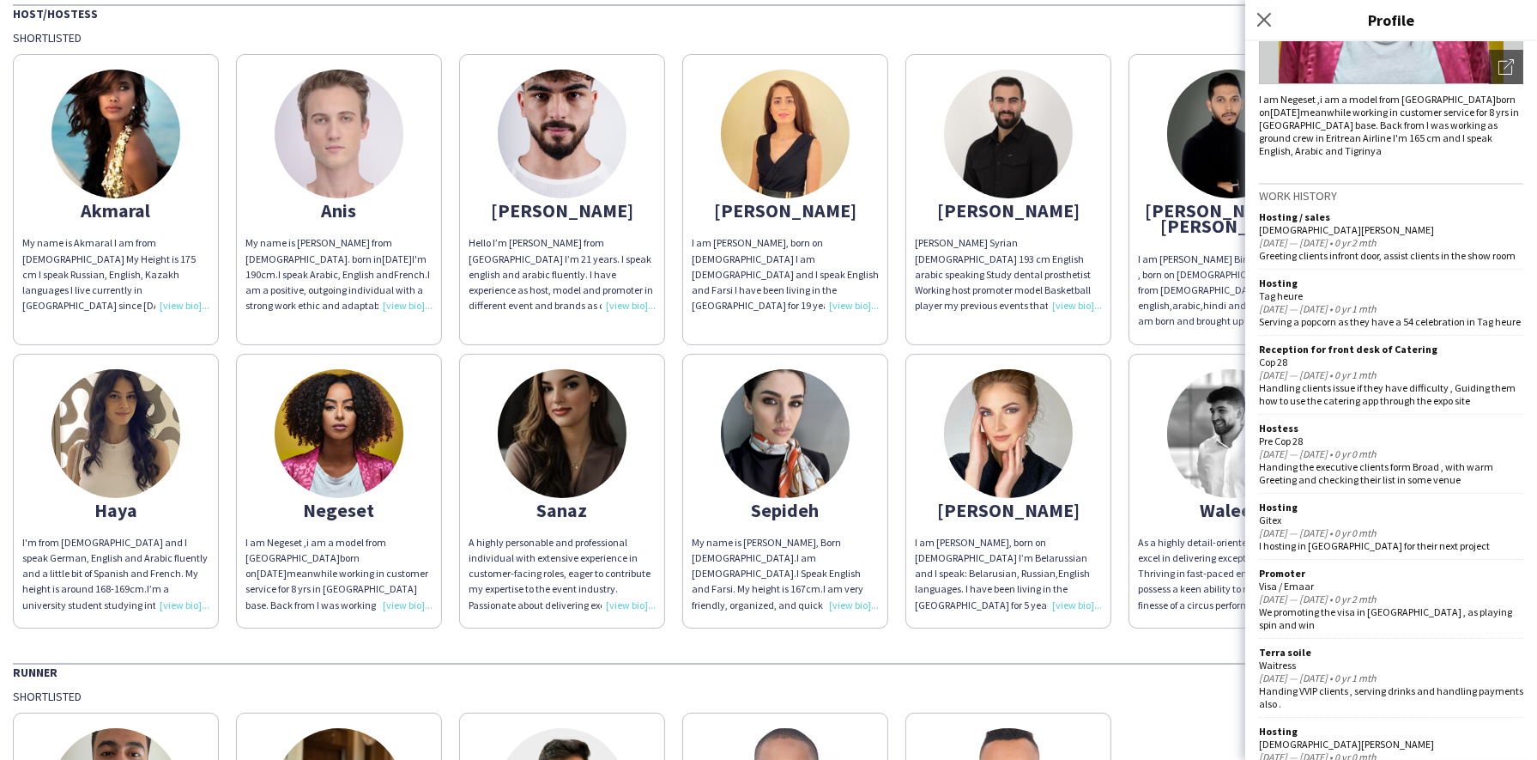
click at [433, 628] on div "GES THA Staffing GES @ GITEX 2025 [DATE] to [DATE] Host/Hostess Shortlisted Akm…" at bounding box center [768, 422] width 1537 height 1185
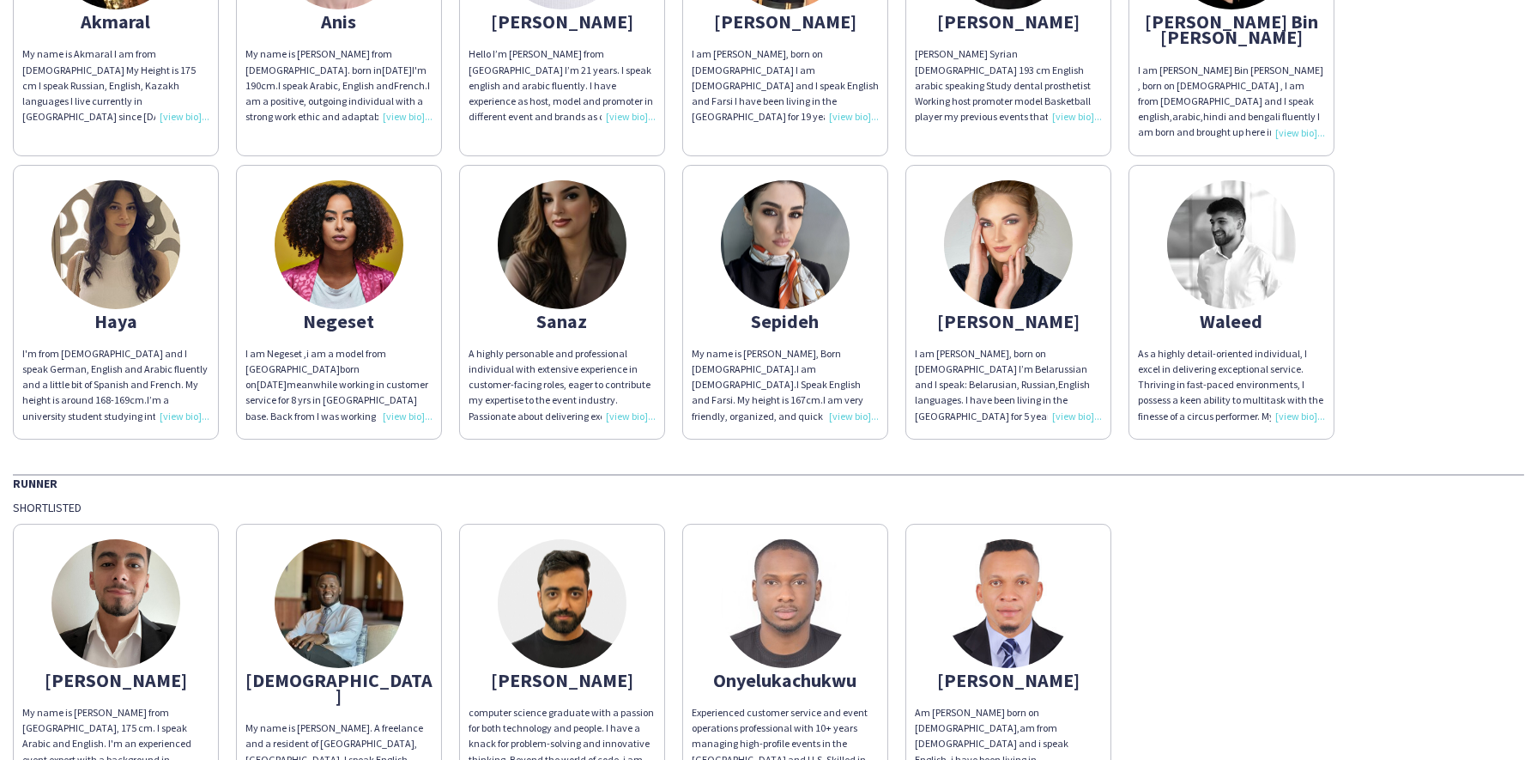
scroll to position [361, 0]
